Goal: Task Accomplishment & Management: Use online tool/utility

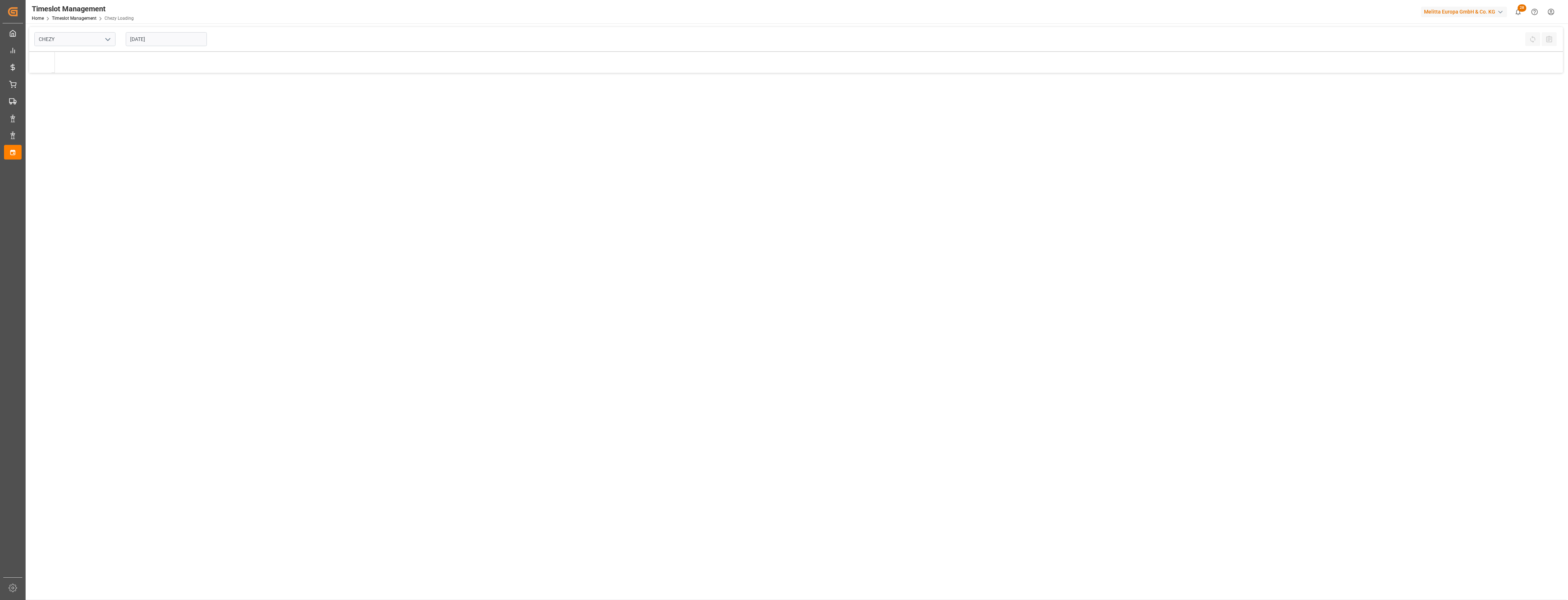
type input "Chezy Loading"
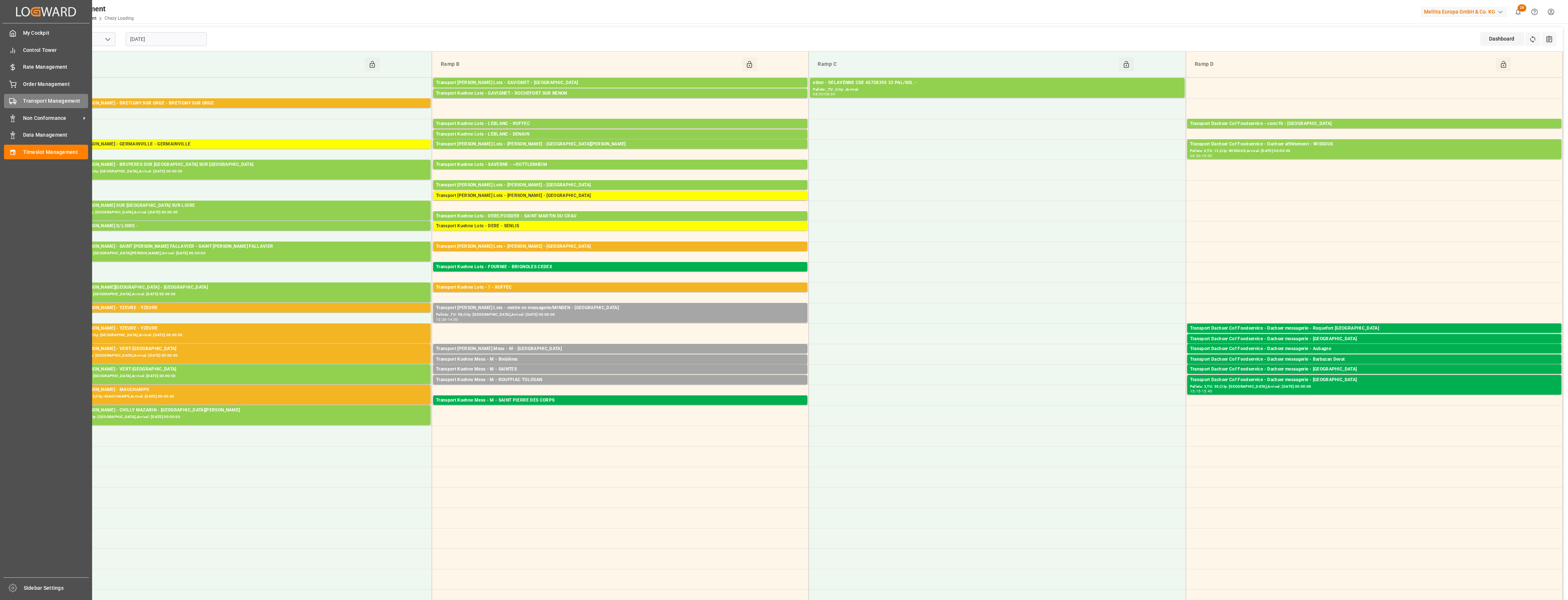
click at [16, 104] on icon at bounding box center [13, 101] width 8 height 8
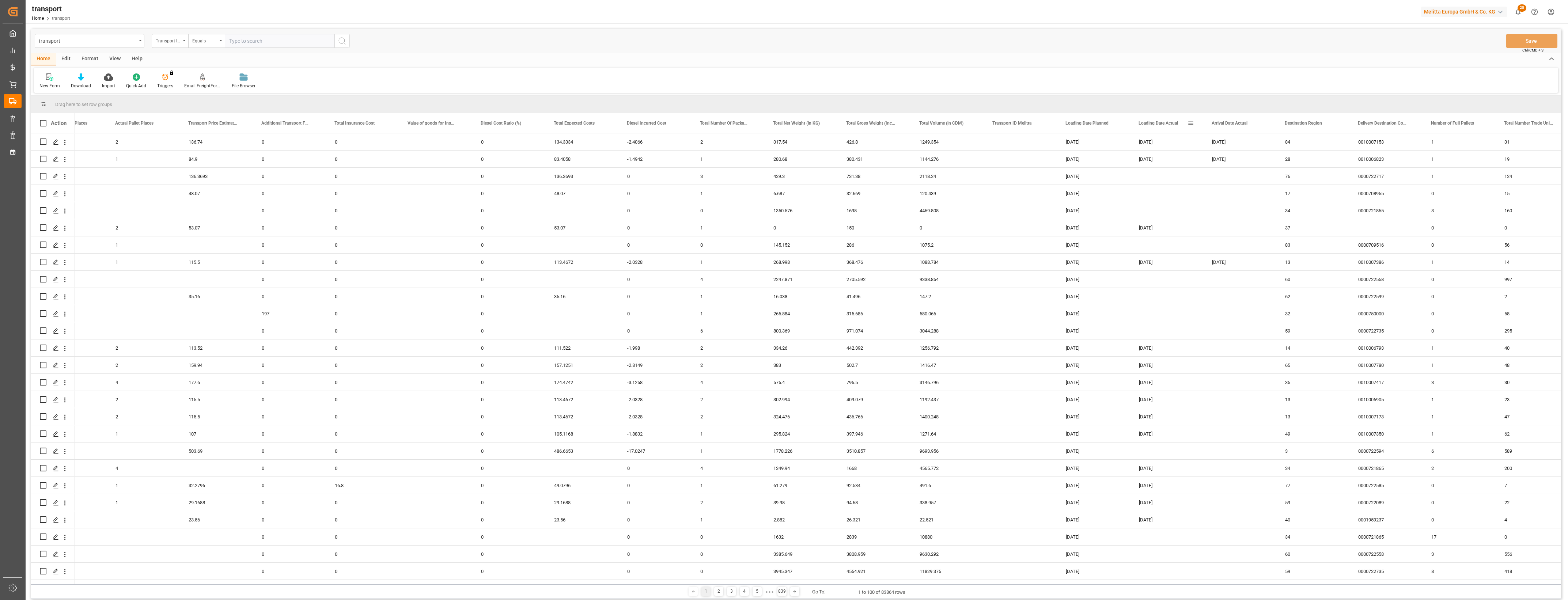
click at [1191, 121] on span at bounding box center [1191, 123] width 7 height 7
click at [1236, 126] on span "filter" at bounding box center [1233, 125] width 7 height 7
click at [1256, 159] on input "date" at bounding box center [1225, 162] width 71 height 14
type input "2025-09-10"
click at [1233, 185] on button "Apply" at bounding box center [1234, 185] width 14 height 8
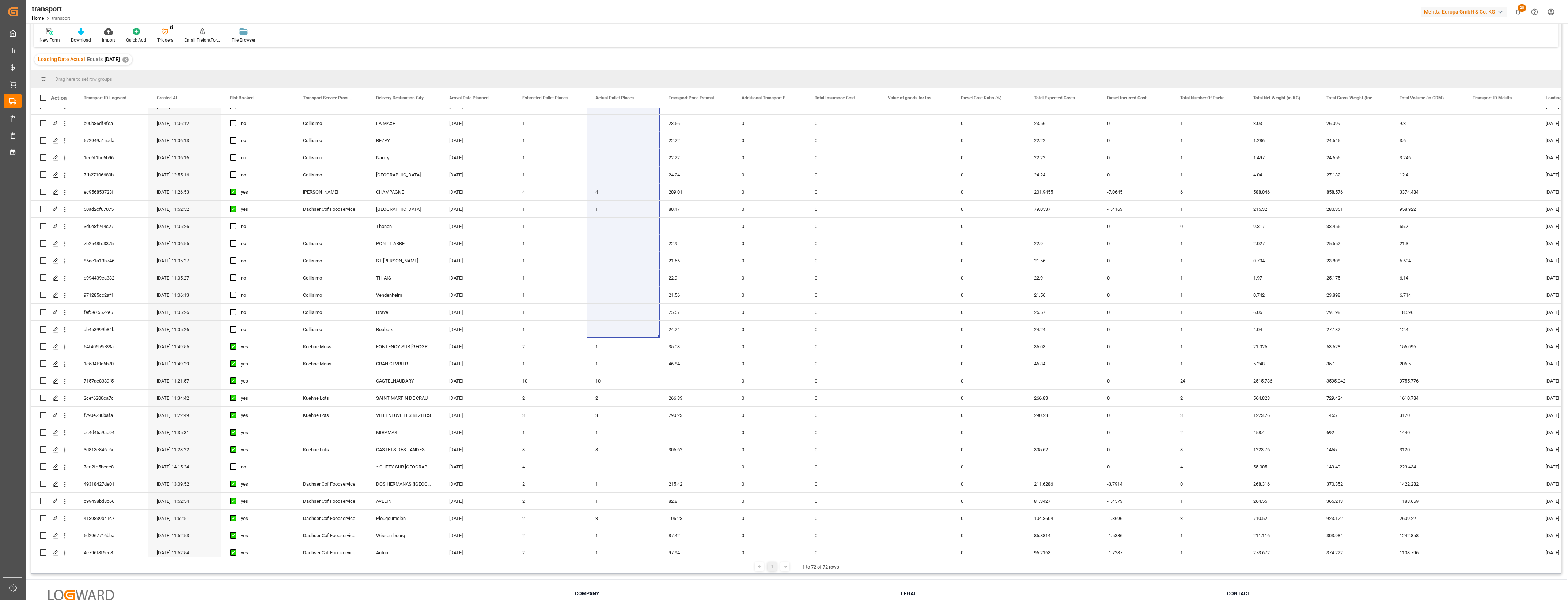
scroll to position [789, 0]
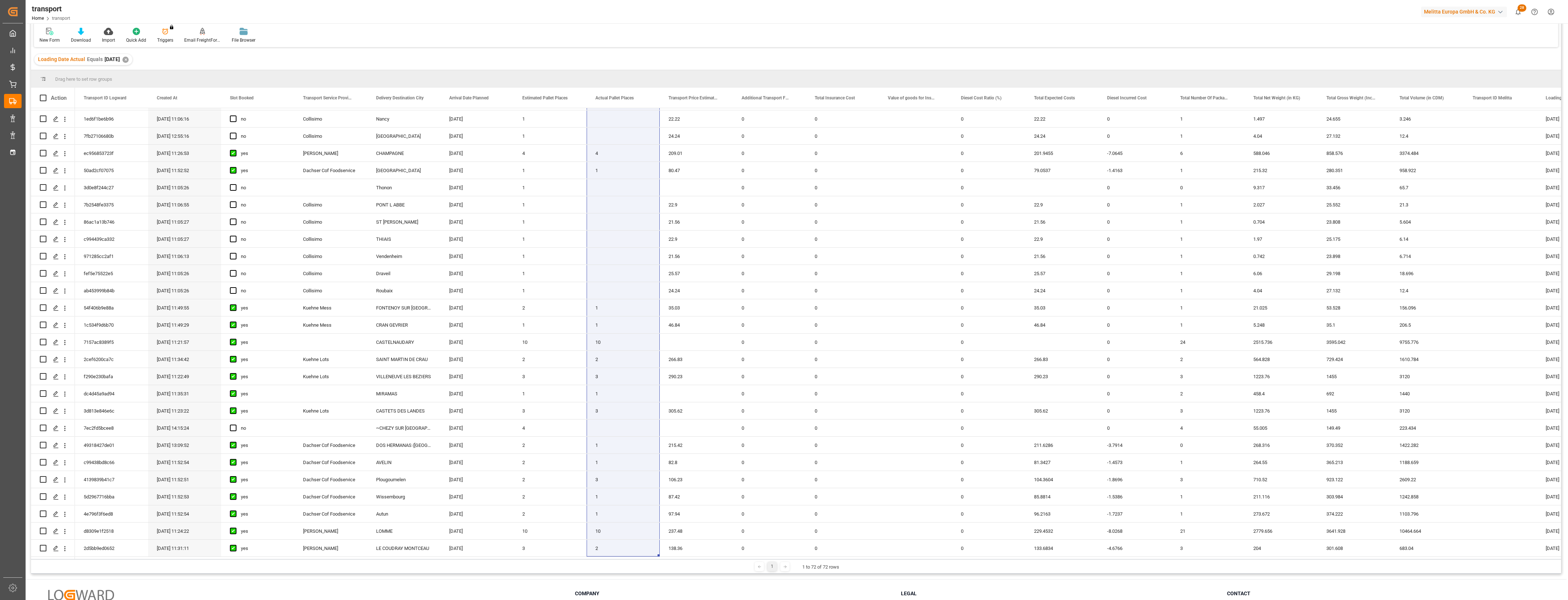
drag, startPoint x: 611, startPoint y: 114, endPoint x: 605, endPoint y: 565, distance: 451.0
click at [605, 565] on div "Drag here to set row groups Drag here to set column labels Action Arrival Date …" at bounding box center [796, 322] width 1530 height 503
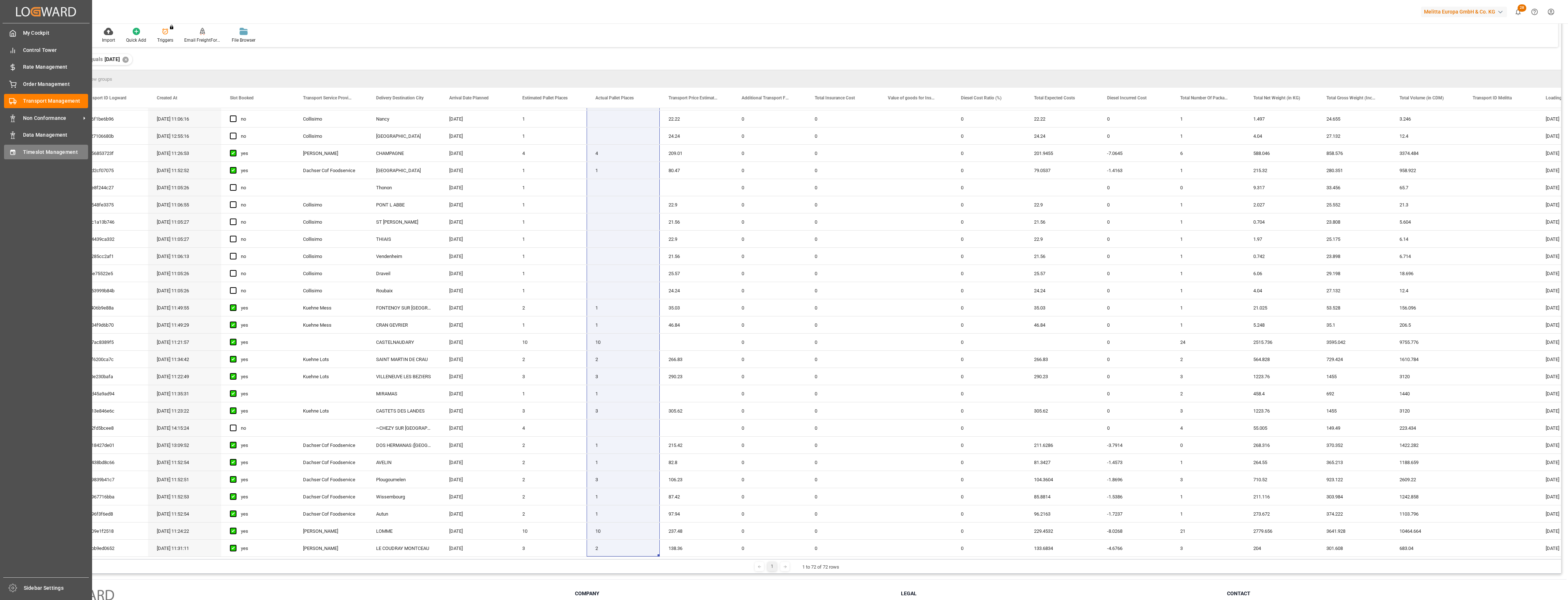
click at [20, 148] on div "Timeslot Management Timeslot Management" at bounding box center [46, 152] width 84 height 14
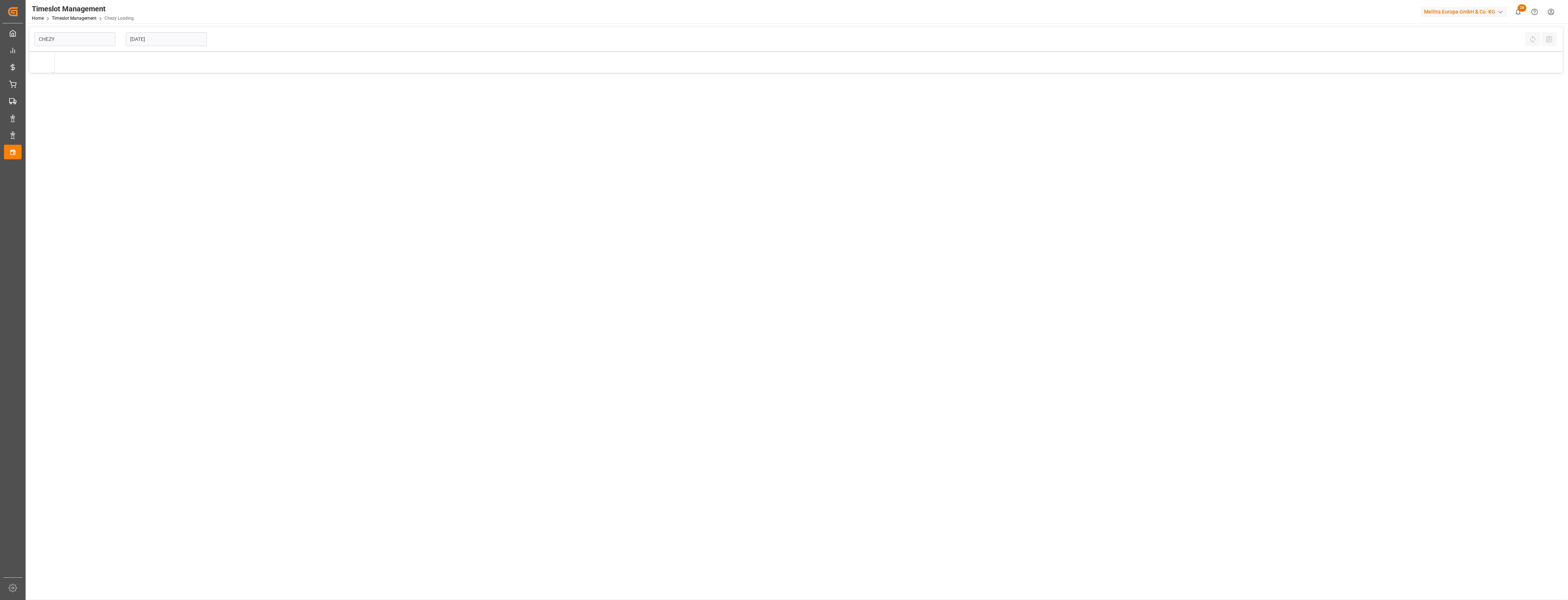
type input "Chezy Loading"
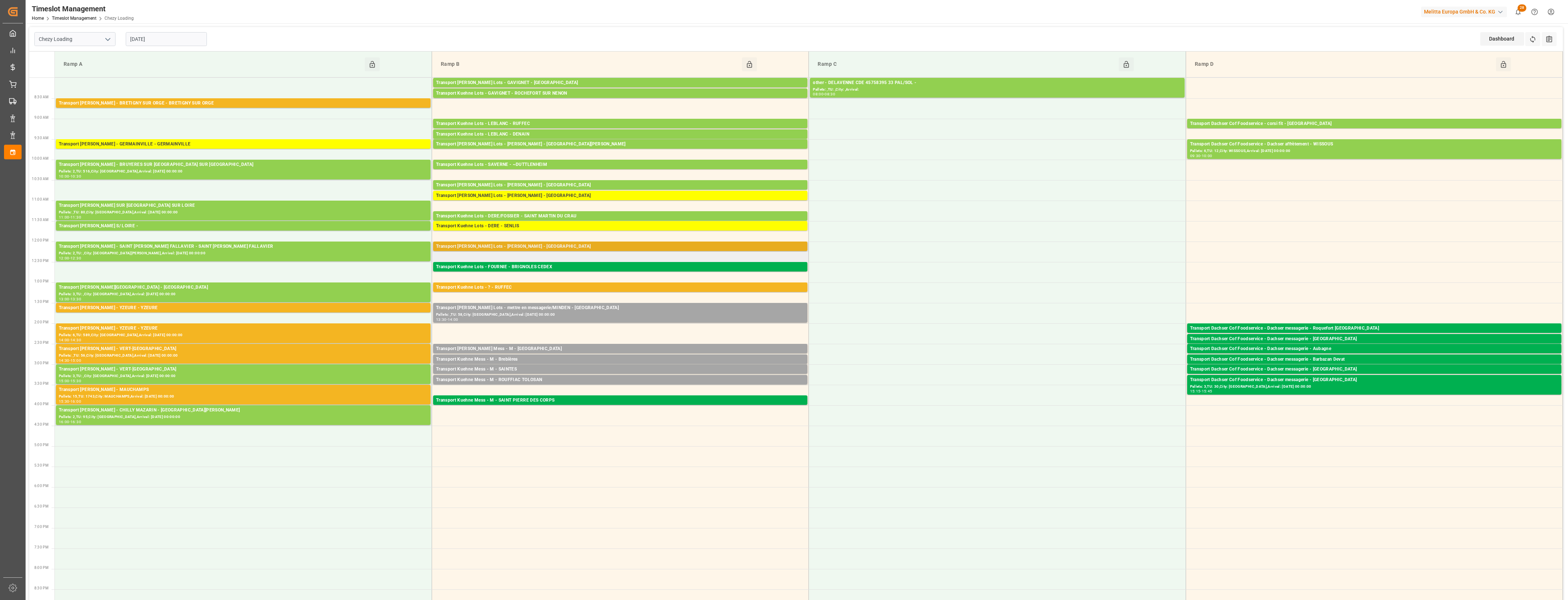
click at [542, 248] on div "Transport Kuehne Lots - LEBLANC - SAINT AVIT" at bounding box center [620, 247] width 368 height 8
click at [704, 287] on div "Transport Kuehne Lots - ? - RUFFEC" at bounding box center [620, 287] width 368 height 8
click at [196, 106] on div "Transport Delisle - BRETIGNY SUR ORGE - BRETIGNY SUR ORGE" at bounding box center [243, 103] width 369 height 8
click at [201, 308] on div "Transport Delisle - YZEURE - YZEURE" at bounding box center [243, 308] width 369 height 8
click at [222, 333] on div "Pallets: 6,TU: 589,City: YZEURE,Arrival: 2025-09-15 00:00:00" at bounding box center [243, 335] width 369 height 6
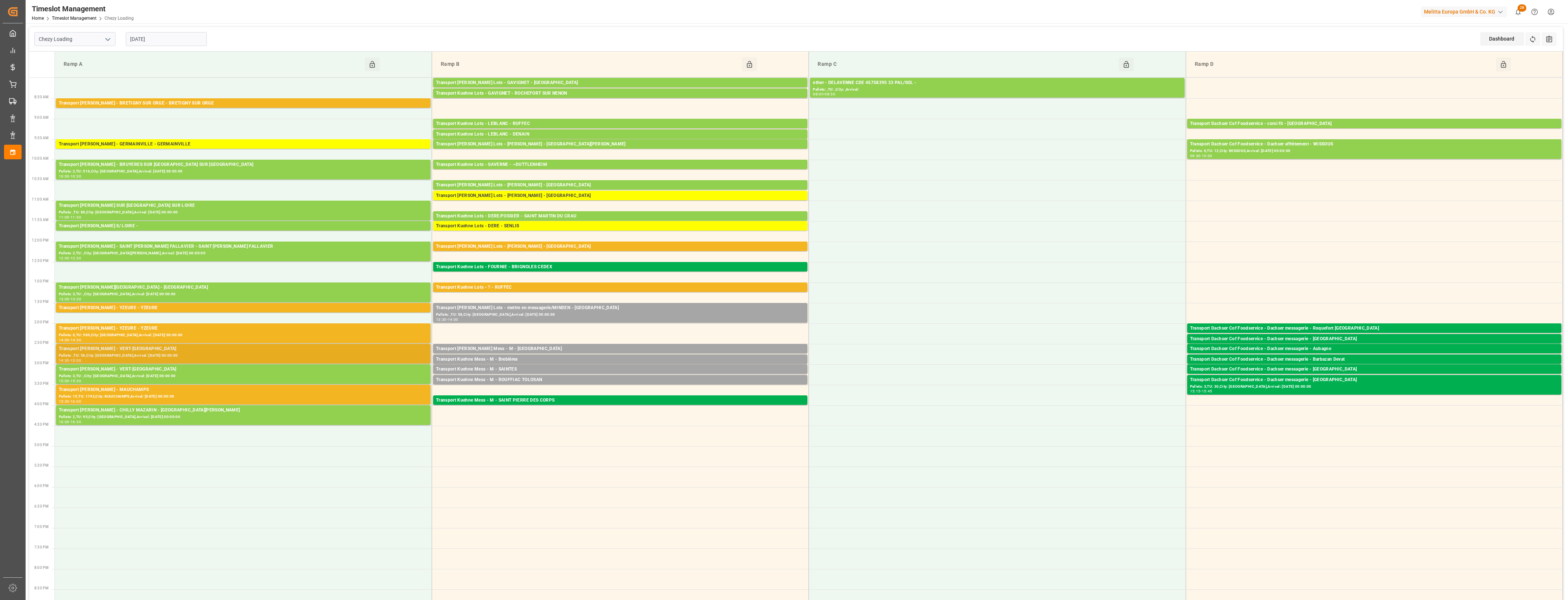
click at [235, 355] on div "Pallets: ,TU: 56,City: VERT-SAINT-DENIS,Arrival: 2025-09-12 00:00:00" at bounding box center [243, 355] width 369 height 6
click at [241, 395] on div "Pallets: 15,TU: 1743,City: MAUCHAMPS,Arrival: 2025-09-12 00:00:00" at bounding box center [243, 396] width 369 height 6
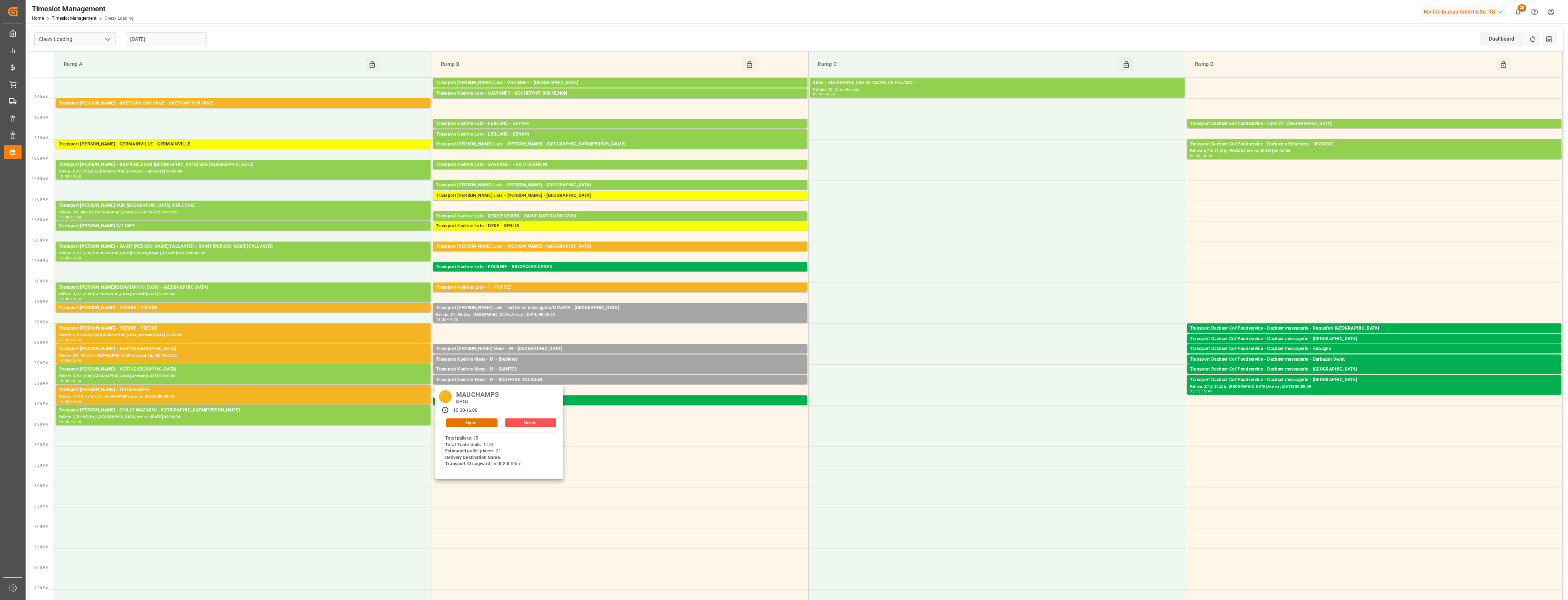
click at [188, 43] on input "11-09-2025" at bounding box center [166, 39] width 81 height 14
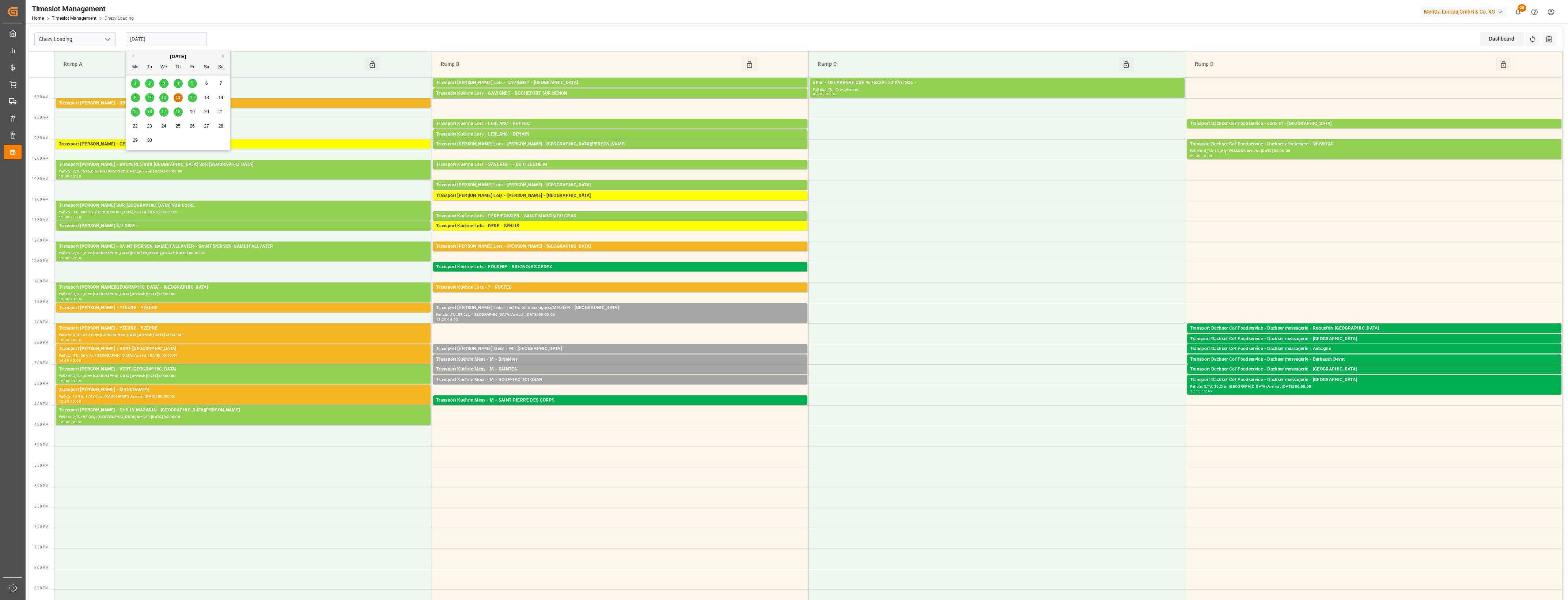
click at [191, 94] on div "12" at bounding box center [193, 97] width 9 height 8
type input "12-09-2025"
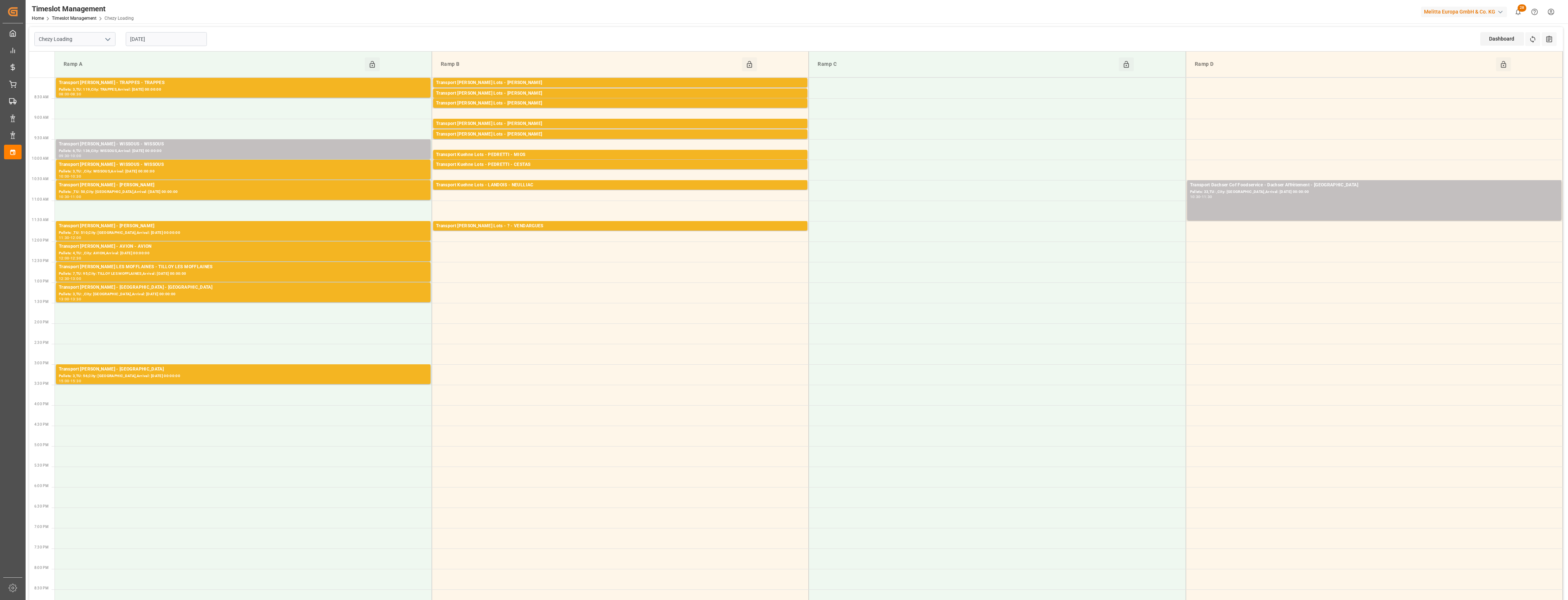
click at [109, 36] on icon "open menu" at bounding box center [108, 39] width 8 height 8
click at [80, 72] on div "Chezy Unloading" at bounding box center [75, 71] width 81 height 16
type input "Chezy Unloading"
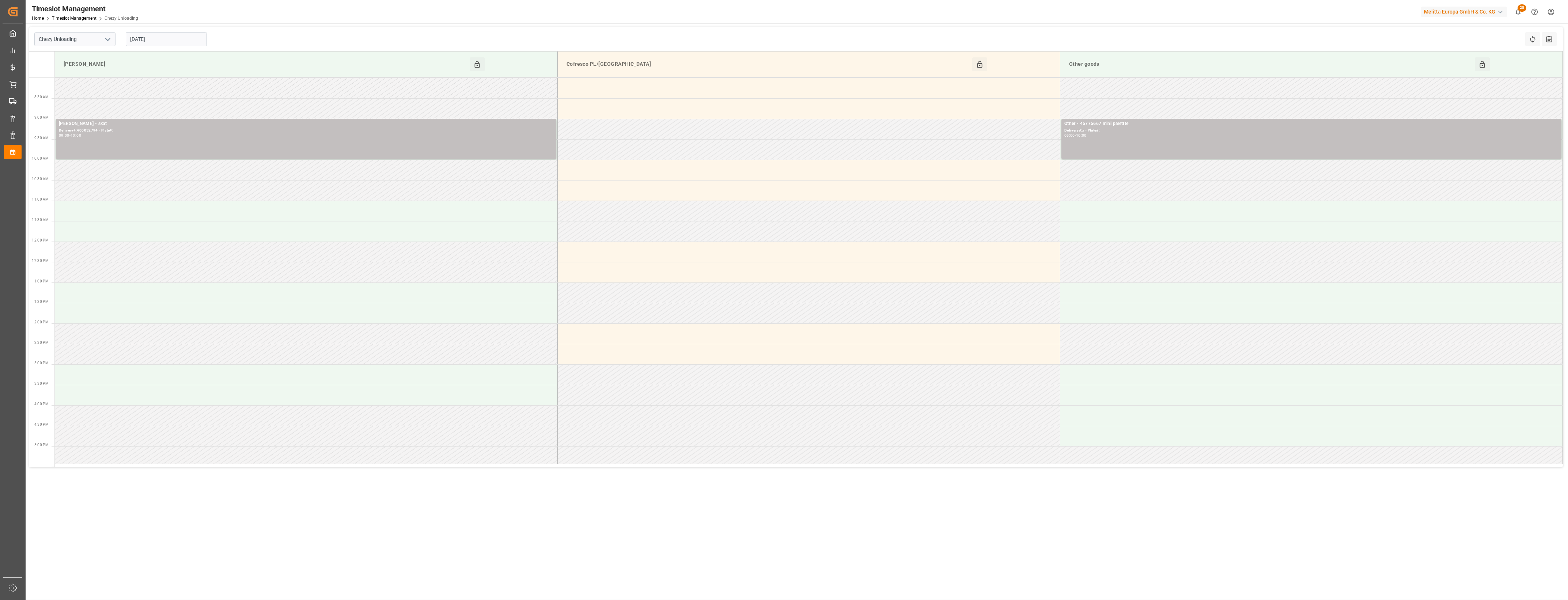
click at [172, 32] on input "12-09-2025" at bounding box center [166, 39] width 81 height 14
click at [177, 97] on span "11" at bounding box center [178, 97] width 5 height 5
type input "11-09-2025"
